Goal: Task Accomplishment & Management: Use online tool/utility

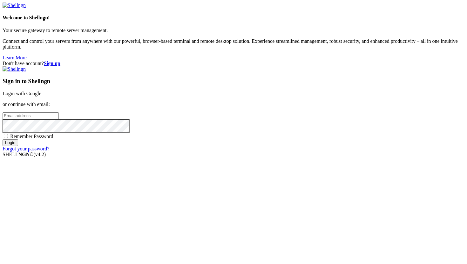
click at [60, 61] on strong "Sign up" at bounding box center [52, 63] width 17 height 5
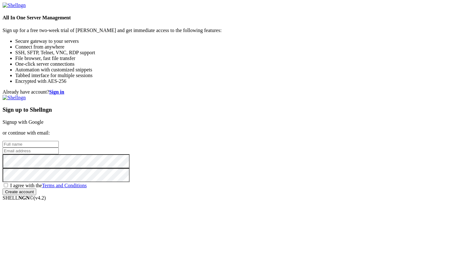
click at [64, 89] on strong "Sign in" at bounding box center [56, 91] width 15 height 5
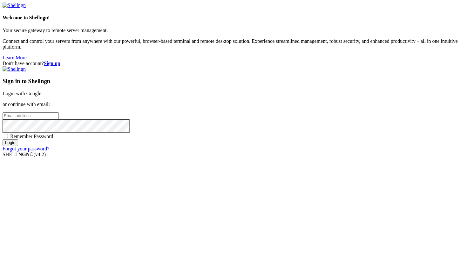
click at [41, 96] on link "Login with Google" at bounding box center [22, 93] width 39 height 5
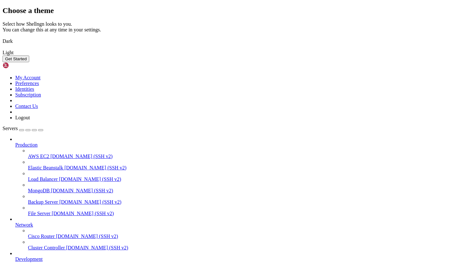
click at [3, 37] on img at bounding box center [3, 37] width 0 height 0
click at [316, 62] on div "Get Started" at bounding box center [234, 59] width 462 height 7
click at [29, 62] on button "Get Started" at bounding box center [16, 59] width 27 height 7
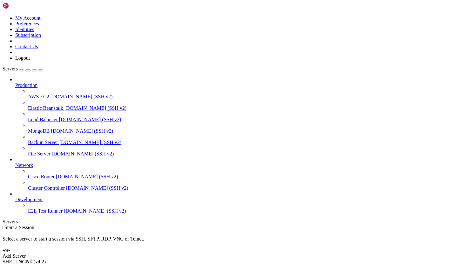
click at [31, 94] on span "AWS EC2" at bounding box center [38, 96] width 21 height 5
click at [54, 151] on link "File Server [DOMAIN_NAME] (SSH v2)" at bounding box center [246, 154] width 436 height 6
click at [269, 253] on div "Add Server" at bounding box center [234, 256] width 462 height 6
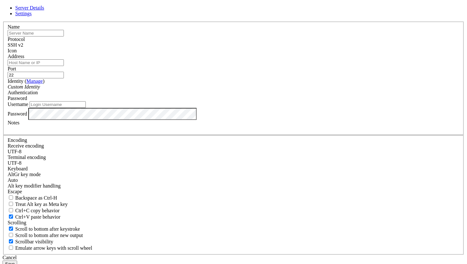
click at [287, 48] on div "SSH v2" at bounding box center [233, 45] width 451 height 6
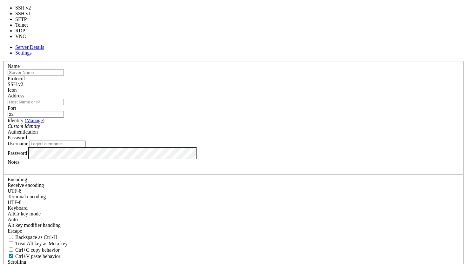
click at [64, 76] on input "text" at bounding box center [36, 72] width 56 height 7
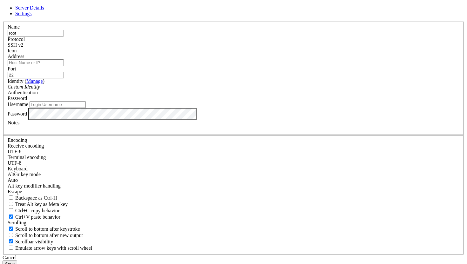
type input "root"
paste input "[TECHNICAL_ID]"
type input "[TECHNICAL_ID]"
click at [189, 90] on div "Custom Identity" at bounding box center [233, 87] width 451 height 6
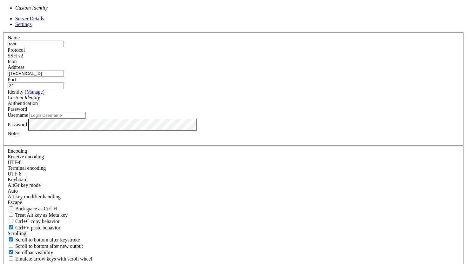
click at [189, 101] on div "Custom Identity" at bounding box center [233, 98] width 451 height 6
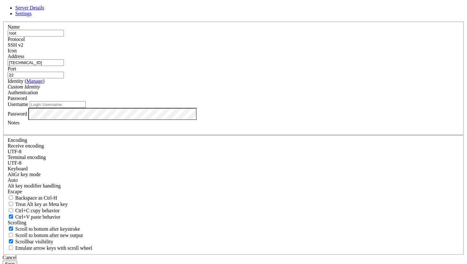
click at [27, 101] on span "Password" at bounding box center [17, 98] width 19 height 5
click at [264, 101] on div "Password" at bounding box center [233, 99] width 451 height 6
click at [86, 108] on input "Username" at bounding box center [58, 104] width 56 height 7
type input "root"
click at [64, 37] on input "root" at bounding box center [36, 33] width 56 height 7
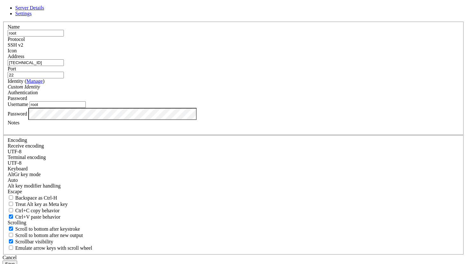
click at [17, 261] on button "Save" at bounding box center [10, 264] width 15 height 7
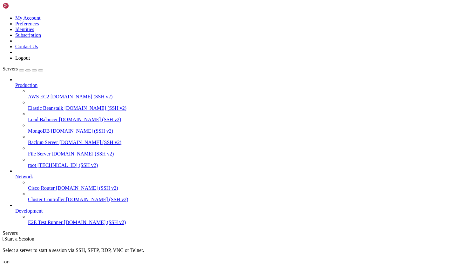
click at [36, 163] on span "root" at bounding box center [32, 165] width 8 height 5
click at [28, 163] on icon at bounding box center [28, 163] width 0 height 0
